Goal: Transaction & Acquisition: Purchase product/service

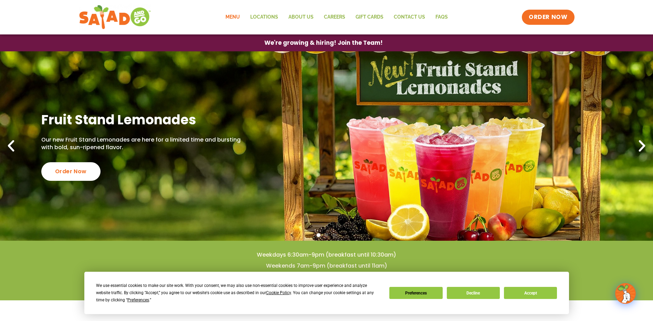
click at [240, 17] on link "Menu" at bounding box center [232, 17] width 25 height 16
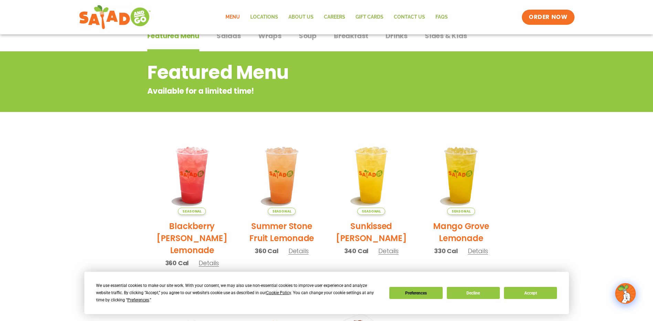
scroll to position [138, 0]
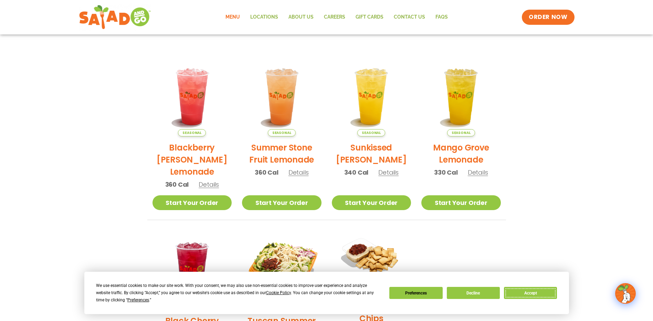
click at [526, 292] on button "Accept" at bounding box center [530, 293] width 53 height 12
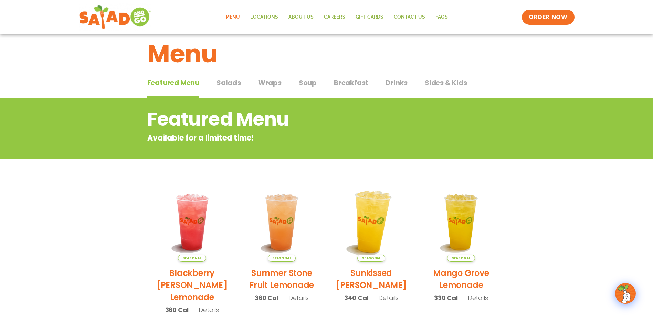
scroll to position [0, 0]
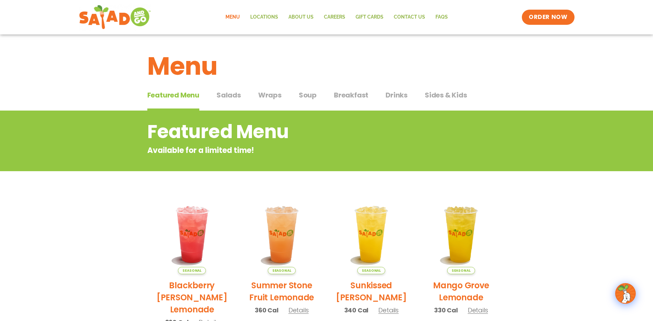
drag, startPoint x: 253, startPoint y: 100, endPoint x: 258, endPoint y: 100, distance: 5.2
click at [253, 100] on div "Featured Menu Featured Menu Salads Salads Wraps Wraps Soup Soup Breakfast Break…" at bounding box center [326, 98] width 359 height 23
drag, startPoint x: 266, startPoint y: 98, endPoint x: 326, endPoint y: 98, distance: 60.6
click at [266, 98] on span "Wraps" at bounding box center [269, 95] width 23 height 10
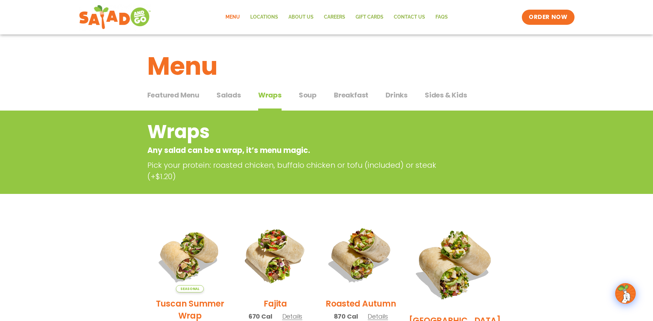
click at [240, 94] on span "Salads" at bounding box center [229, 95] width 24 height 10
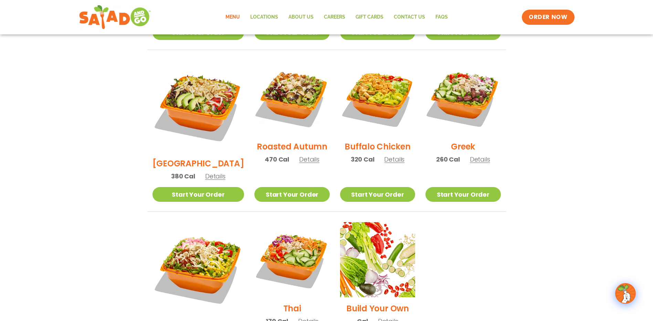
scroll to position [344, 0]
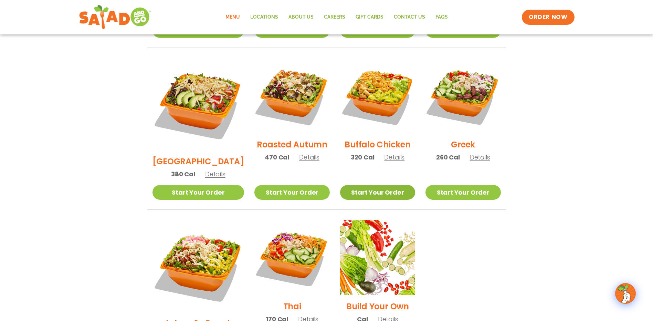
click at [392, 185] on link "Start Your Order" at bounding box center [377, 192] width 75 height 15
